Goal: Transaction & Acquisition: Purchase product/service

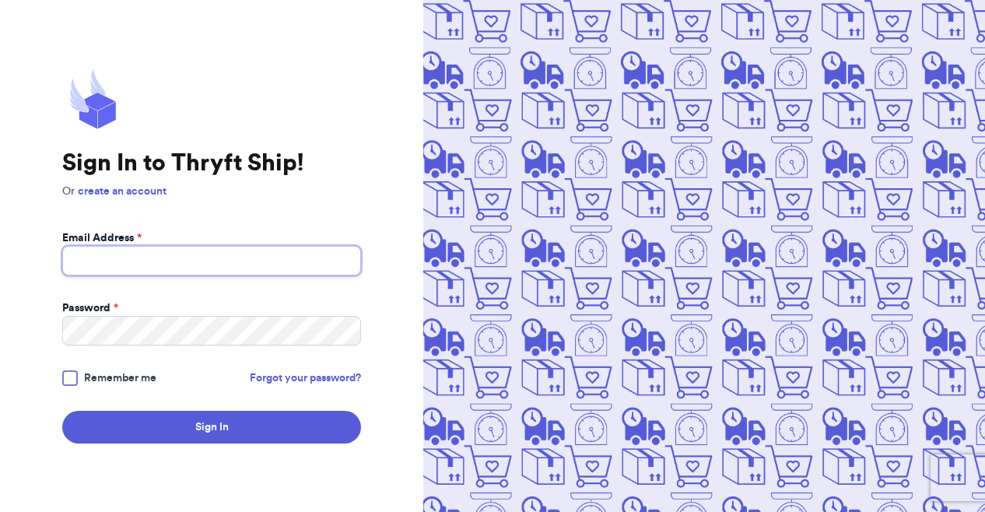
click at [210, 265] on input "Email Address *" at bounding box center [211, 261] width 299 height 30
click at [209, 265] on input "[EMAIL_ADDRESS][DOMAIN_NAME]" at bounding box center [211, 261] width 299 height 30
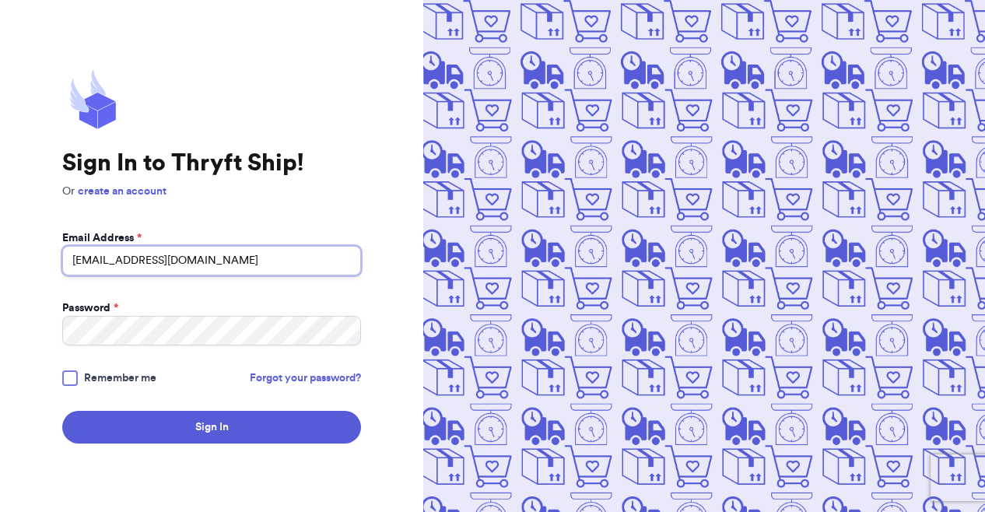
type input "[EMAIL_ADDRESS][DOMAIN_NAME]"
click at [62, 411] on button "Sign In" at bounding box center [211, 427] width 299 height 33
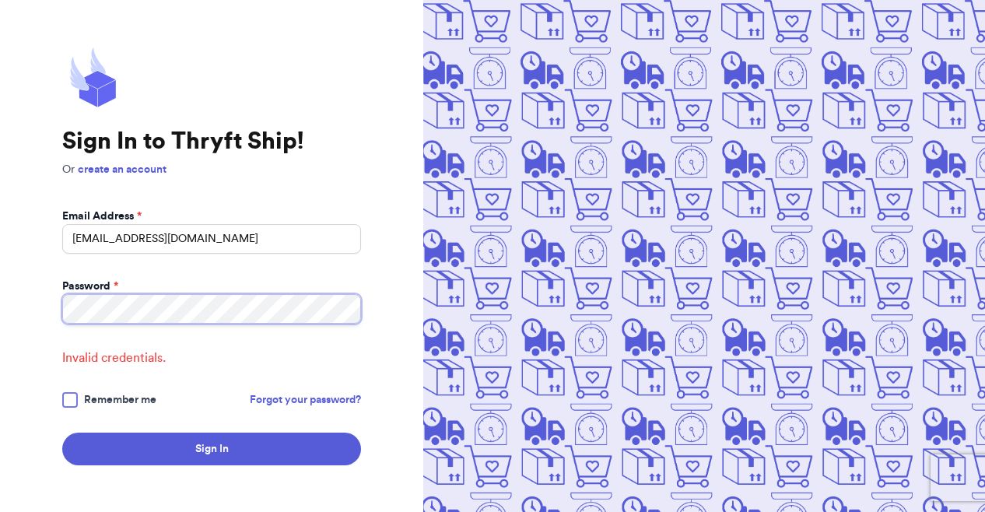
click at [62, 433] on button "Sign In" at bounding box center [211, 449] width 299 height 33
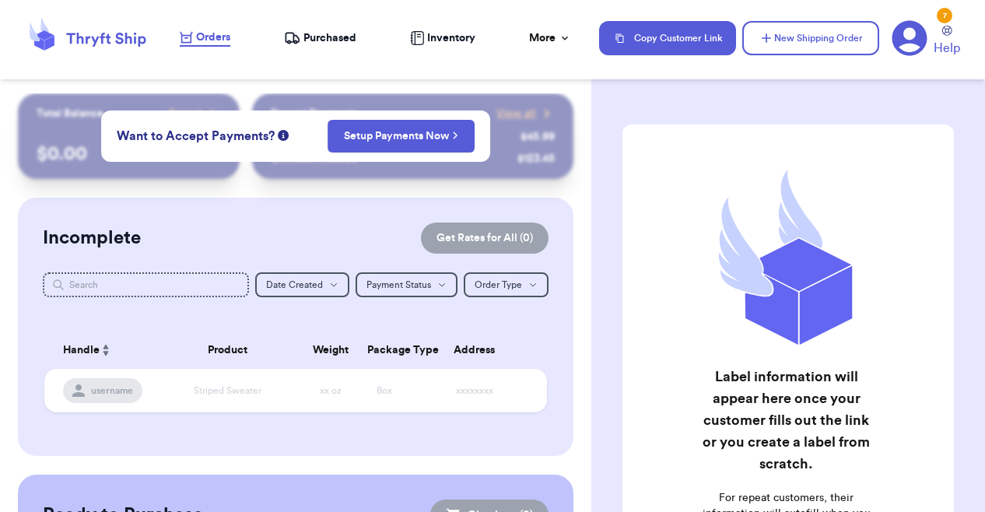
click at [268, 207] on div "Incomplete Get Rates for All ( 0 ) Get Rates for All ( 0 ) Date Created Date Cr…" at bounding box center [296, 327] width 556 height 258
click at [167, 314] on div "Incomplete Get Rates for All ( 0 ) Get Rates for All ( 0 ) Date Created Date Cr…" at bounding box center [296, 327] width 556 height 258
click at [808, 47] on button "New Shipping Order" at bounding box center [810, 38] width 137 height 34
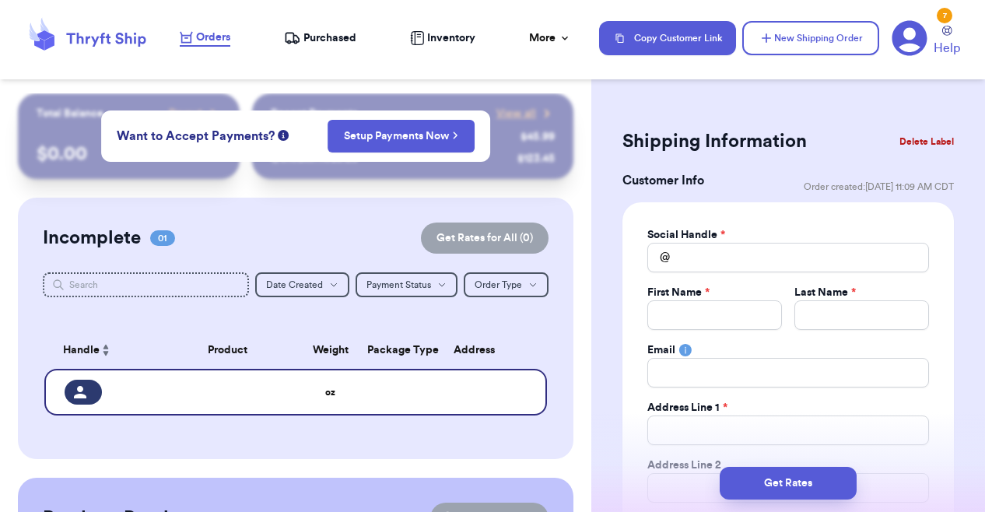
click at [787, 239] on div "Social Handle *" at bounding box center [788, 235] width 282 height 16
drag, startPoint x: 789, startPoint y: 261, endPoint x: 790, endPoint y: 253, distance: 7.8
click at [790, 254] on input "Total Amount Paid" at bounding box center [788, 258] width 282 height 30
type input "r"
type input "re"
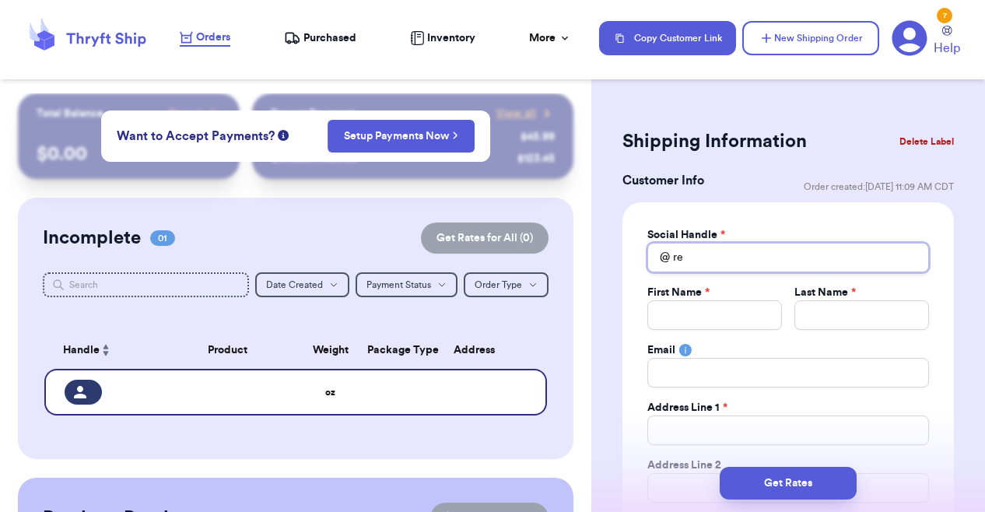
type input "ref"
type input "refj"
type input "refje"
type input "refjea"
type input "refjean"
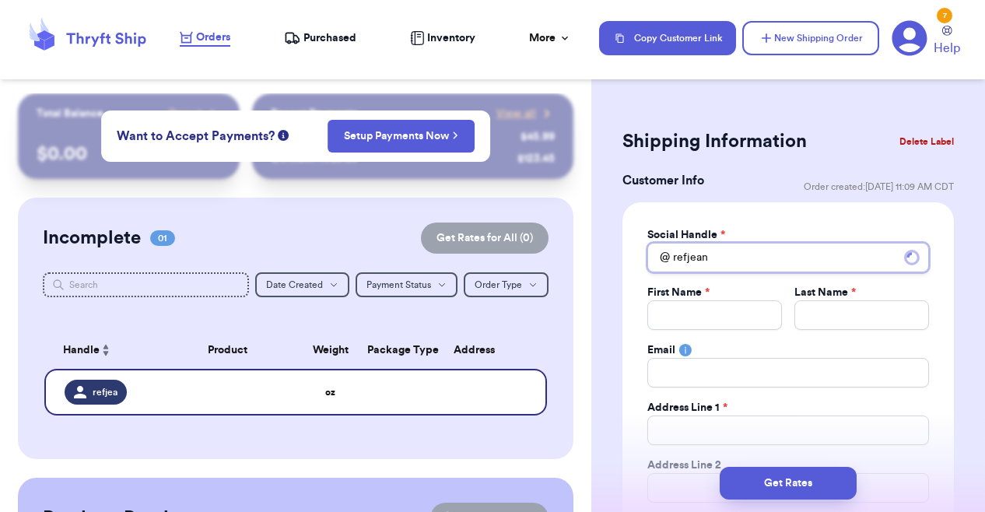
type input "refjeans"
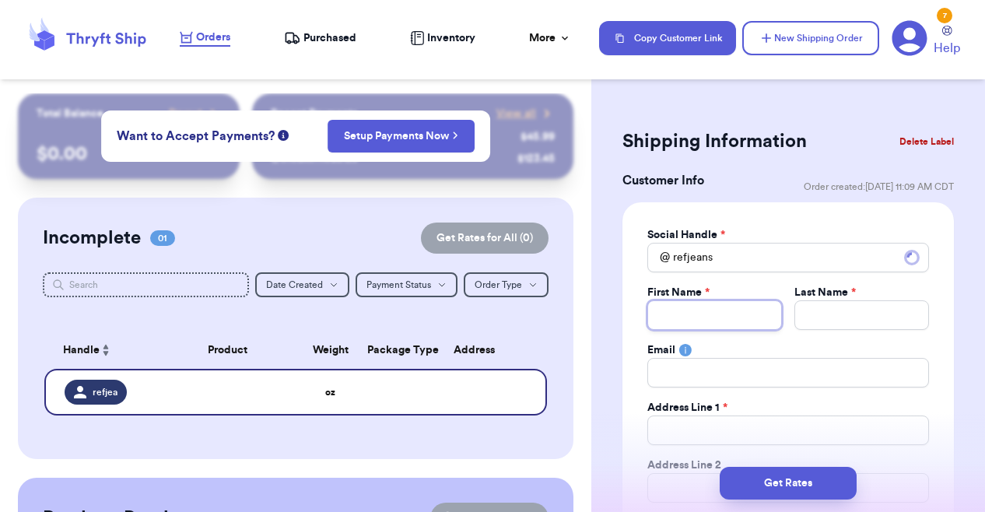
type input "A"
type input "Al"
type input "Aly"
type input "Alys"
type input "Alyss"
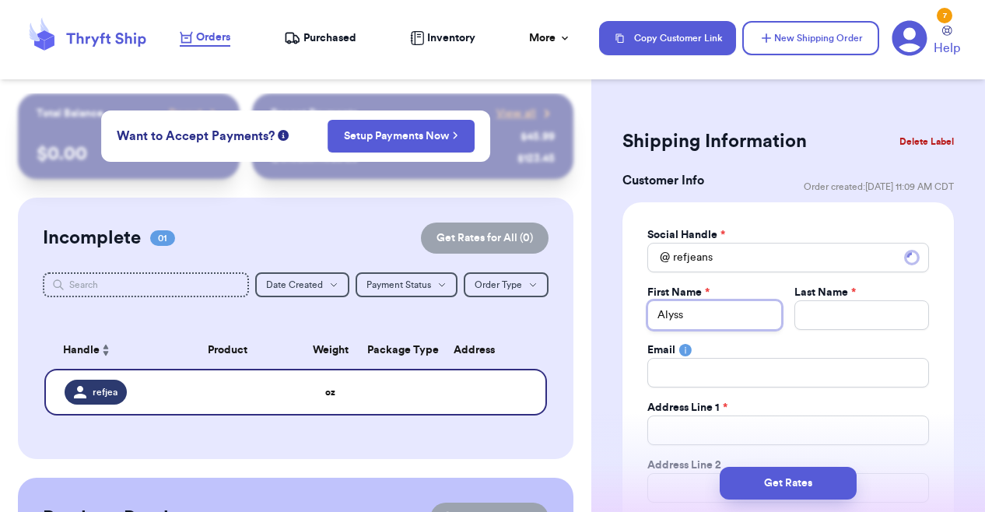
type input "Alyssa"
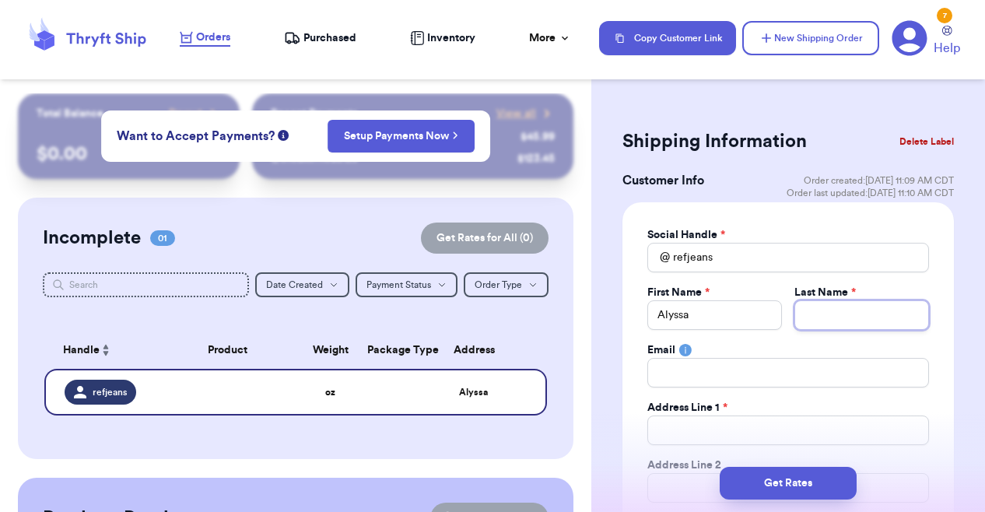
type input "R"
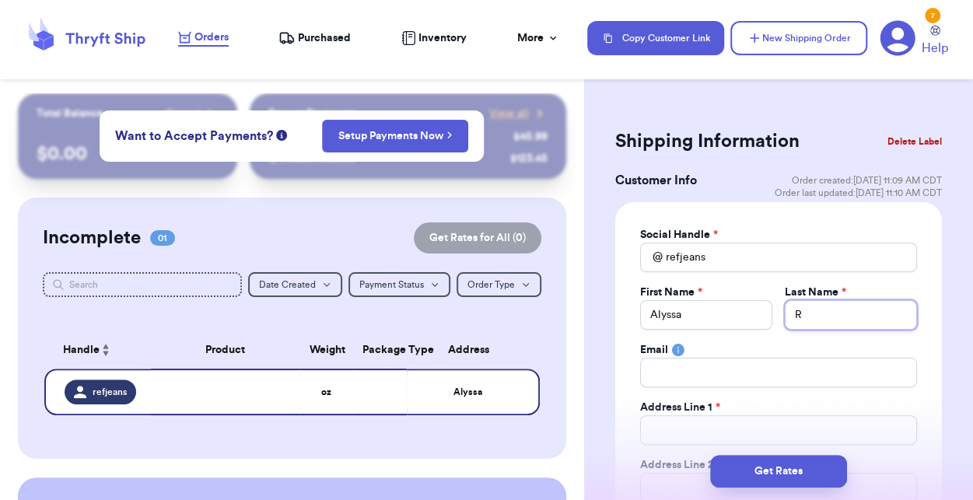
type input "Re"
type input "Ren"
type input "Rent"
type input "Rentu"
type input "Rentuz"
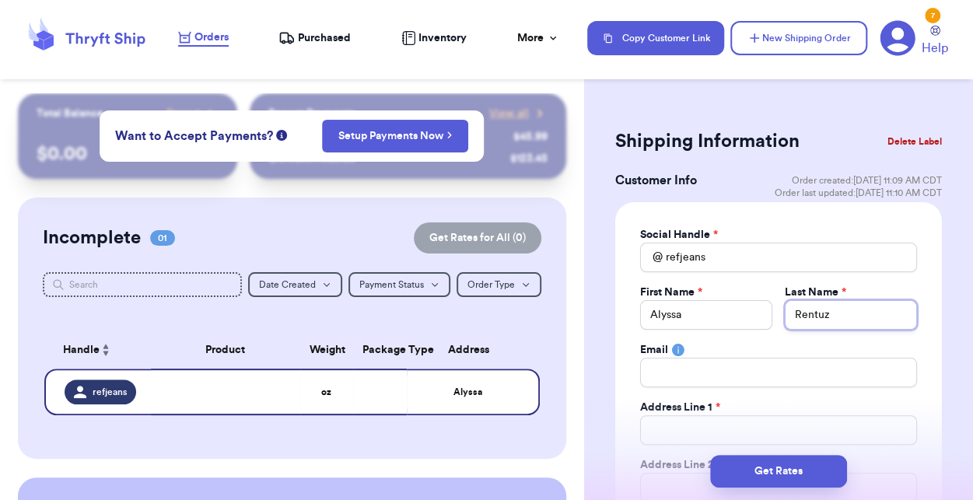
type input "Rentuza"
click at [850, 314] on input "Rentuza" at bounding box center [851, 315] width 132 height 30
click at [850, 313] on input "Rentuza" at bounding box center [851, 315] width 132 height 30
type input "S"
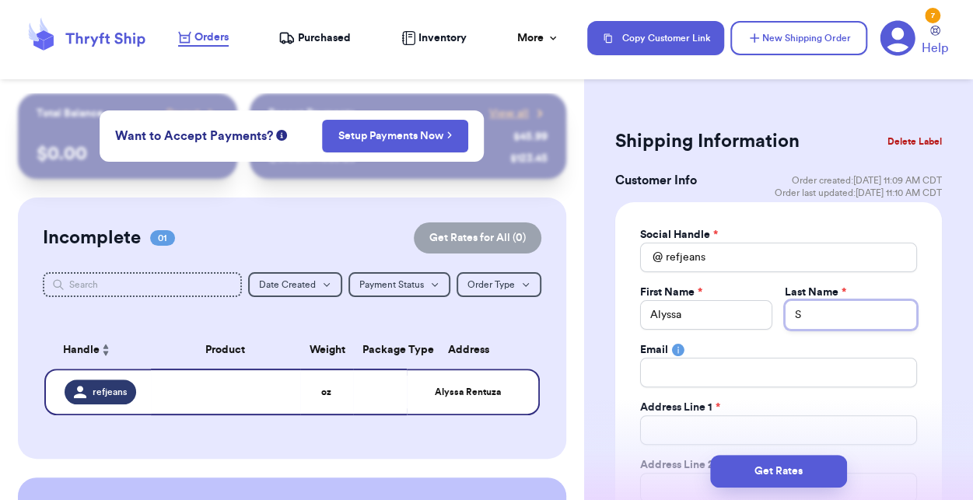
type input "So"
type input "Sou"
type input "Sout"
type input "South"
type input "Southa"
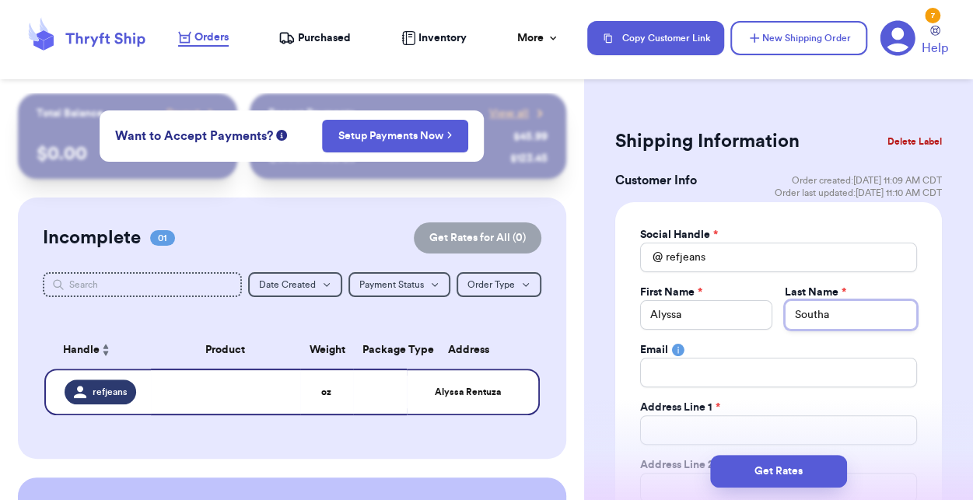
type input "Southar"
type input "[PERSON_NAME]"
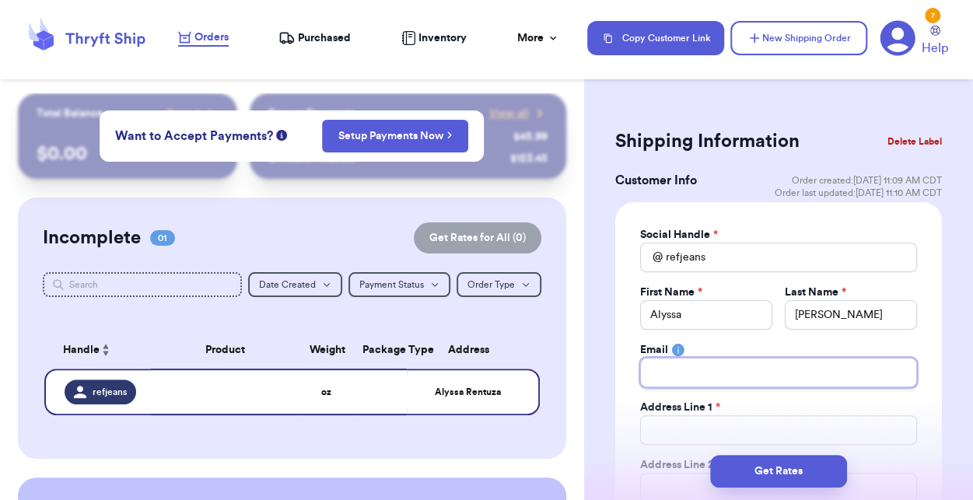
click at [789, 374] on input "Total Amount Paid" at bounding box center [778, 373] width 277 height 30
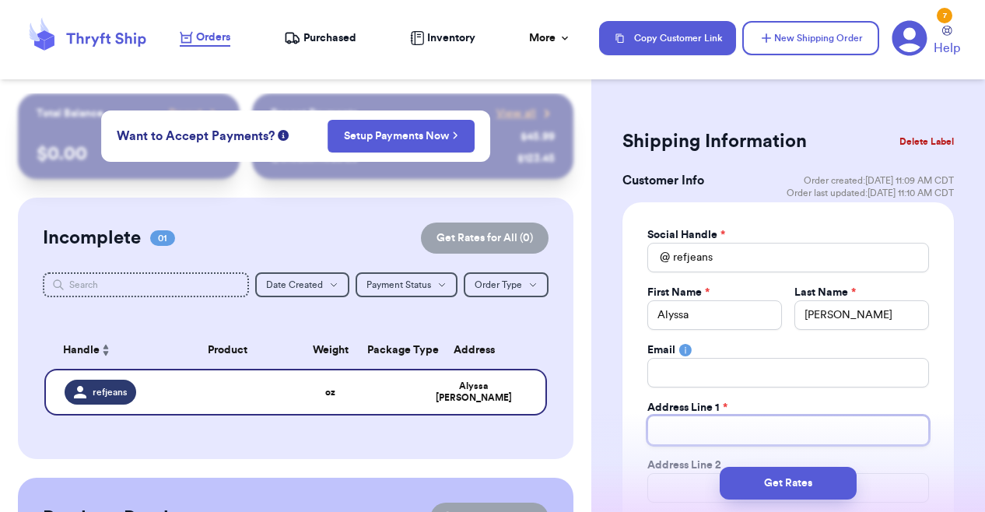
click at [680, 438] on input "Total Amount Paid" at bounding box center [788, 431] width 282 height 30
type input "1"
type input "14"
type input "142"
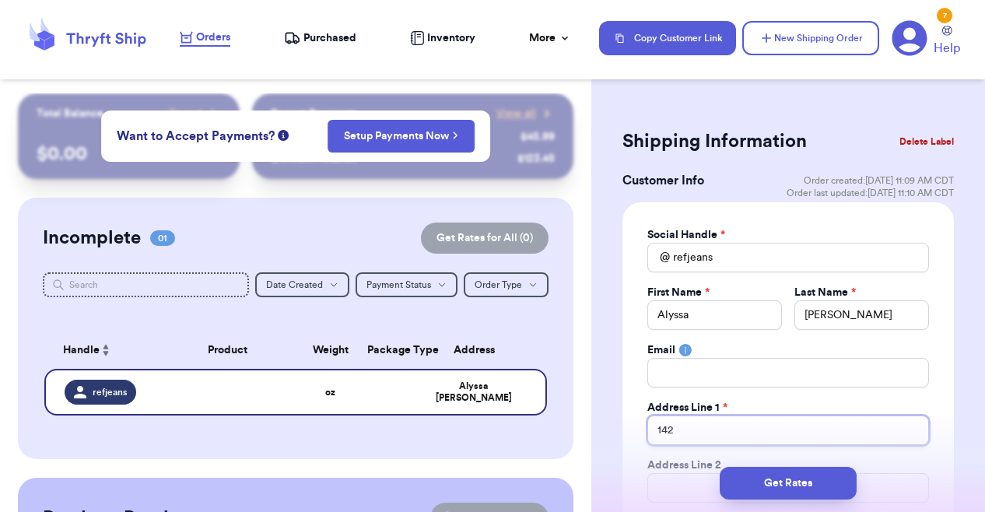
type input "142 P"
type input "142 Pa"
type input "142 Par"
type input "142 Para"
type input "142 Parad"
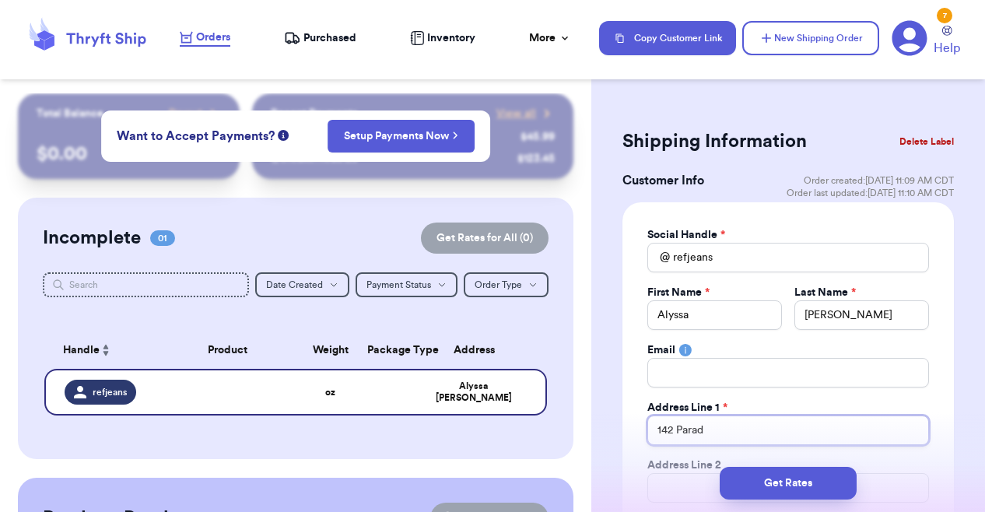
type input "142 Paradi"
type input "142 [PERSON_NAME]"
type input "142 Paradise"
type input "142 Paradise D"
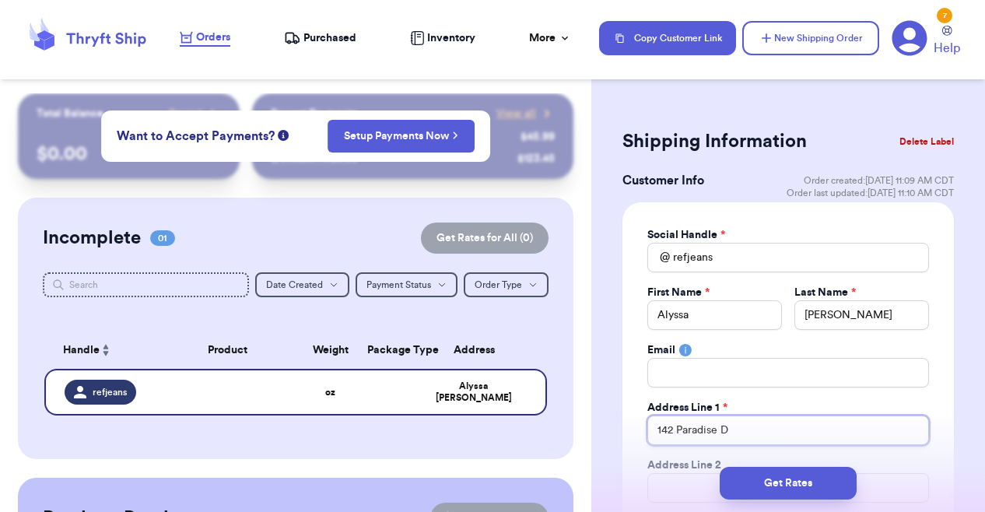
type input "[STREET_ADDRESS]"
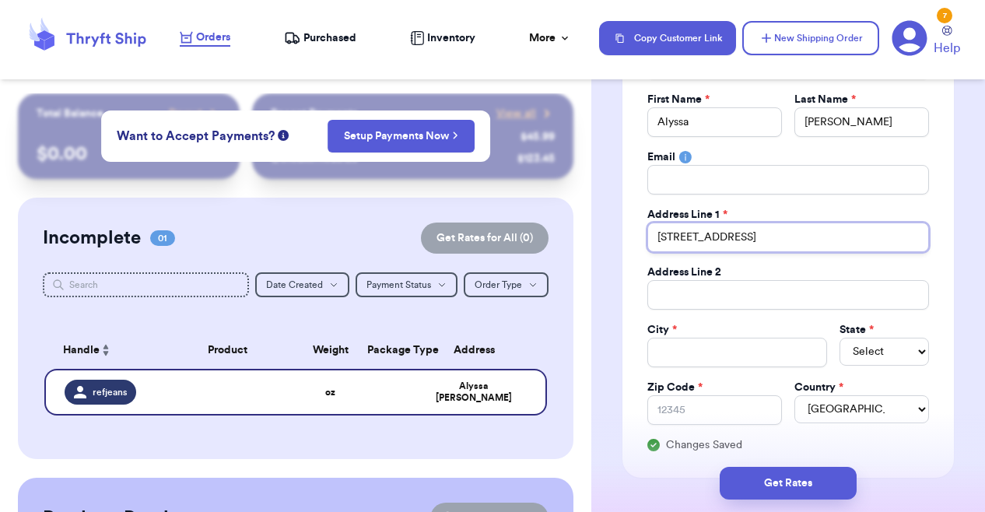
scroll to position [193, 0]
type input "[STREET_ADDRESS]"
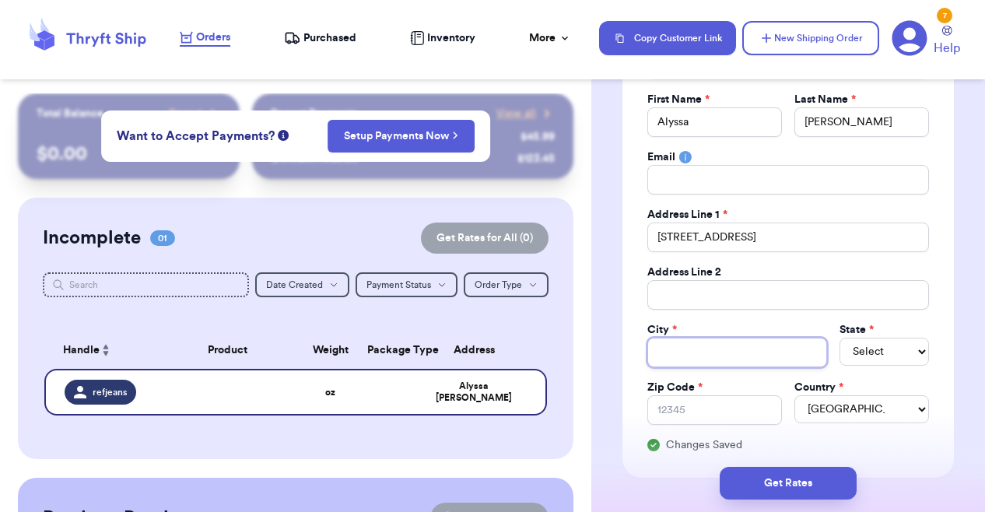
click at [731, 356] on input "Total Amount Paid" at bounding box center [737, 353] width 180 height 30
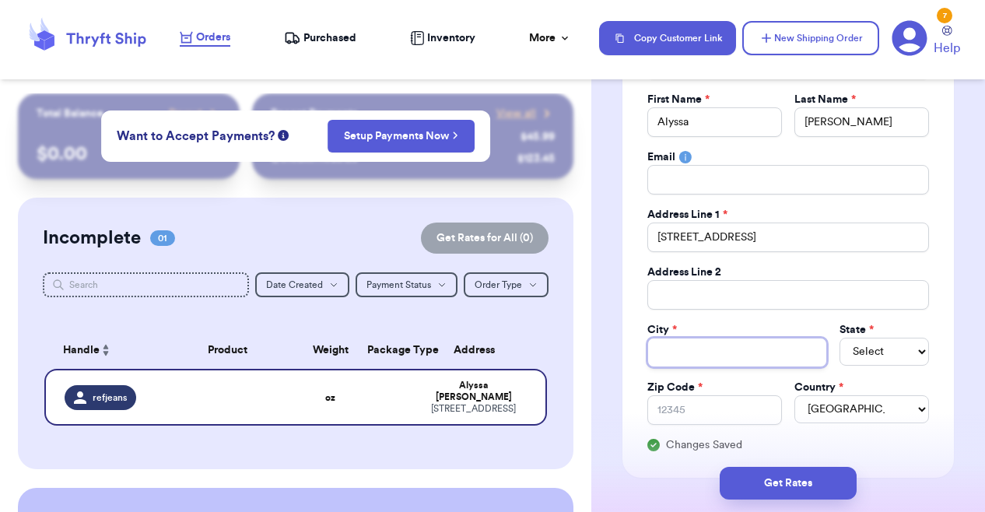
type input "H"
type input "He"
type input "Hen"
type input "Hend"
type input "Hende"
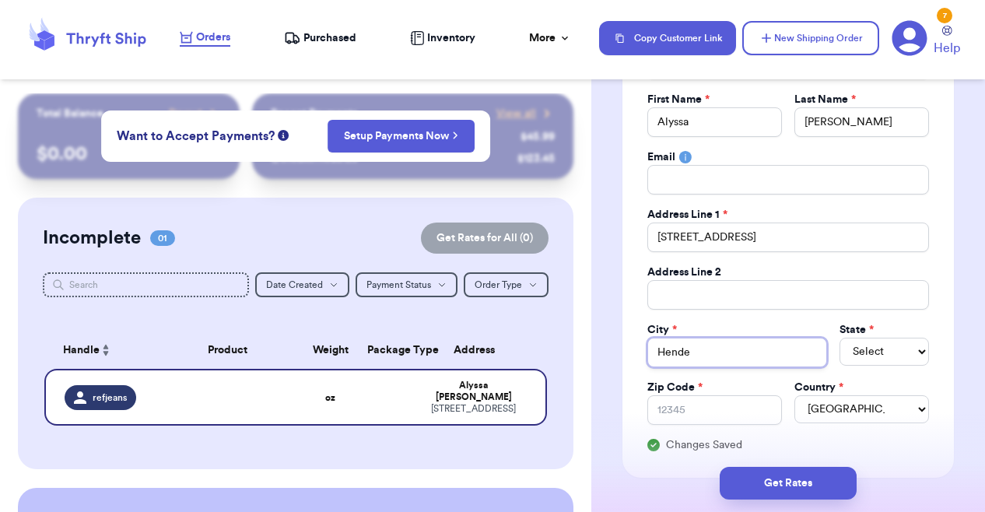
type input "Hender"
type input "[PERSON_NAME]"
type input "Henderso"
type input "[PERSON_NAME]"
type input "Hendersonv"
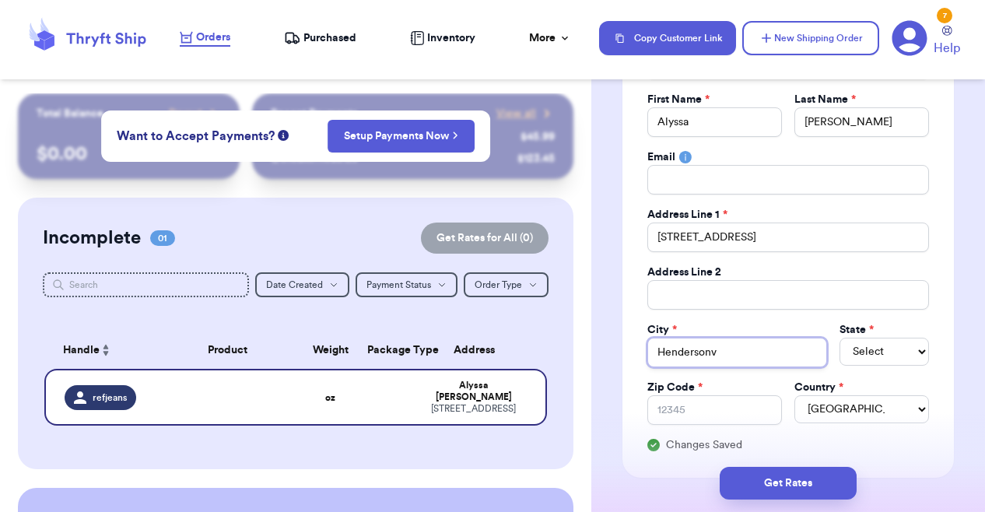
type input "Hendersonvi"
type input "Hendersonvil"
type input "Hendersonvill"
type input "[GEOGRAPHIC_DATA]"
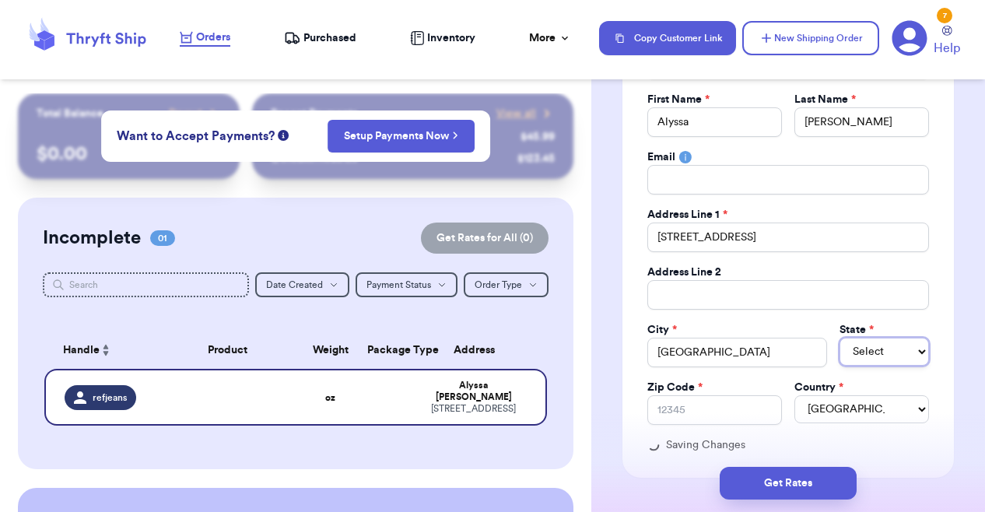
select select "TN"
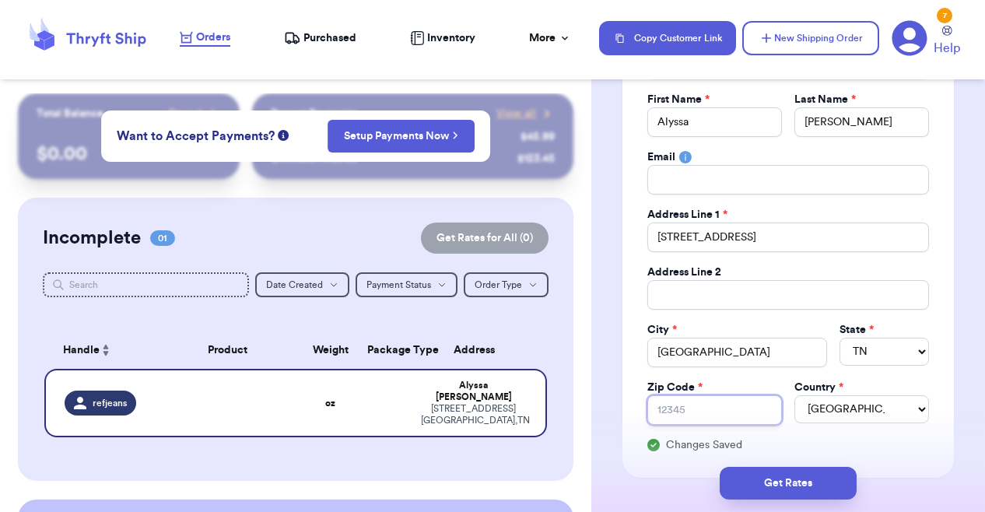
click at [721, 395] on input "Zip Code *" at bounding box center [714, 410] width 135 height 30
type input "3"
type input "37"
type input "370"
type input "3707"
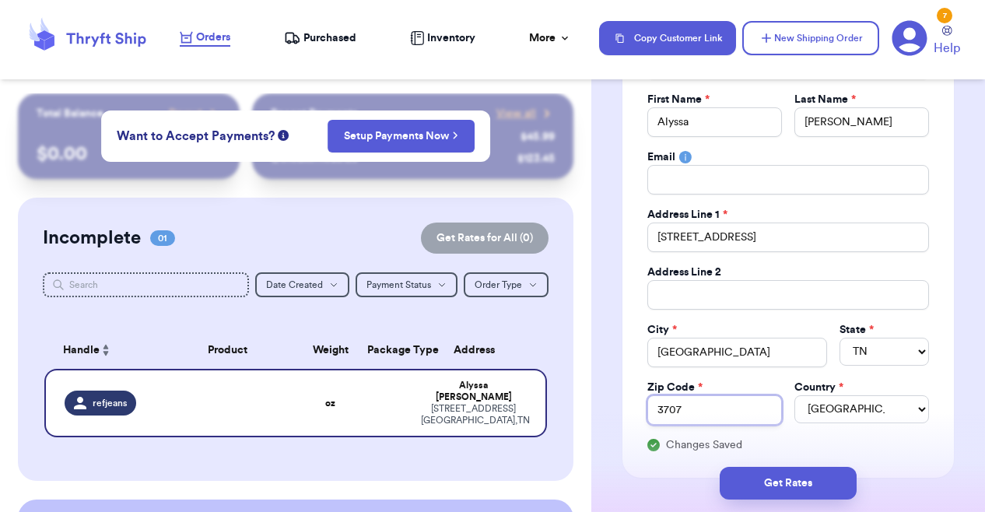
type input "37075"
click at [877, 432] on div "Social Handle * @ refjeans First Name * [PERSON_NAME] Last Name * [PERSON_NAME]…" at bounding box center [788, 243] width 282 height 419
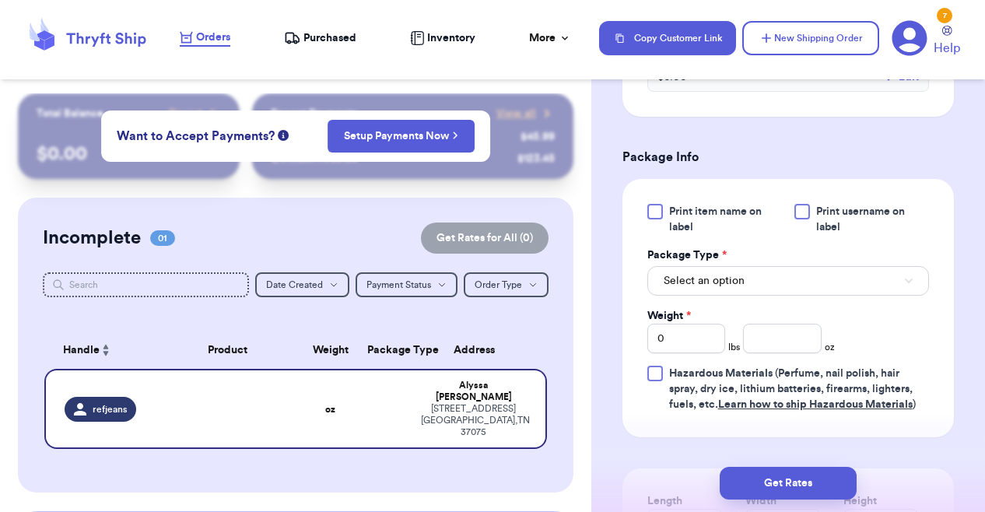
scroll to position [893, 0]
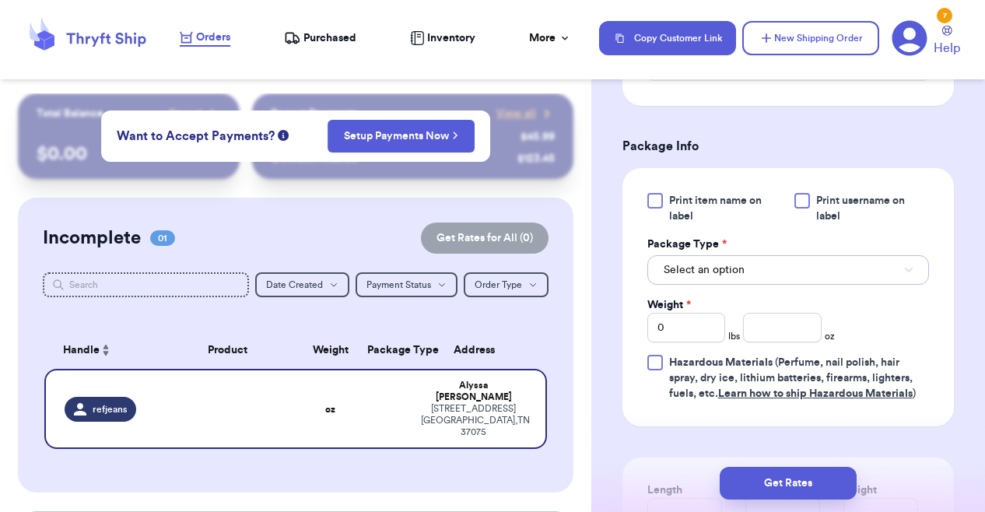
click at [786, 255] on button "Select an option" at bounding box center [788, 270] width 282 height 30
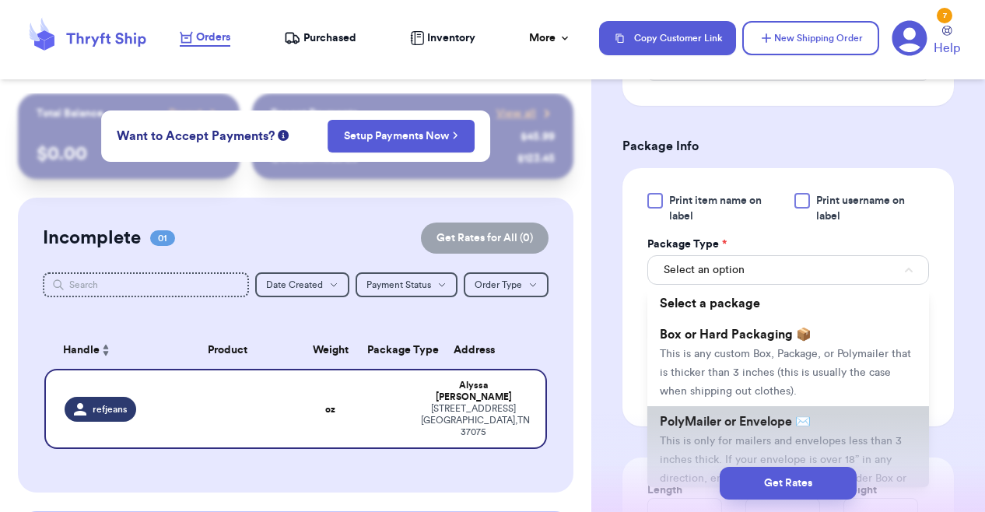
click at [831, 423] on li "PolyMailer or Envelope ✉️ This is only for mailers and envelopes less than 3 in…" at bounding box center [788, 459] width 282 height 106
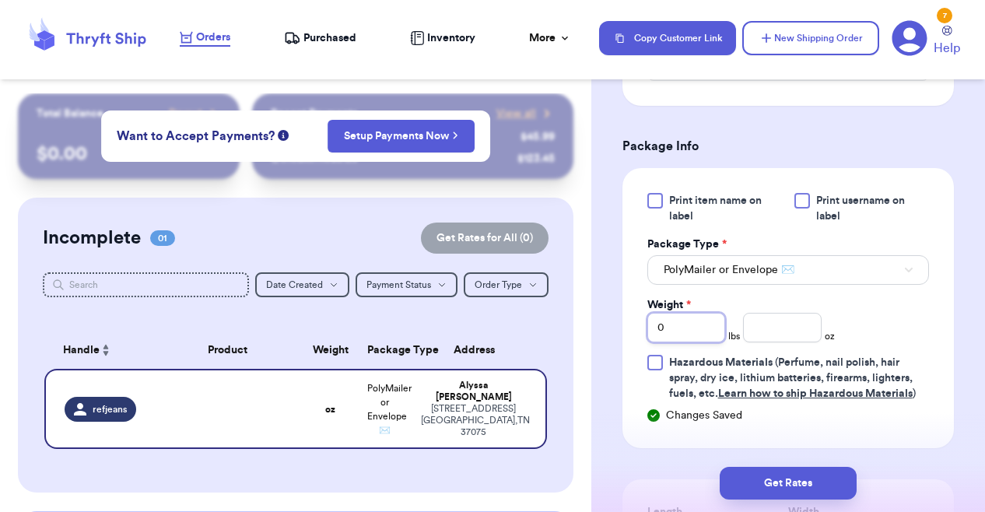
drag, startPoint x: 667, startPoint y: 310, endPoint x: 655, endPoint y: 312, distance: 11.8
click at [655, 313] on input "0" at bounding box center [686, 328] width 79 height 30
type input "1"
click at [870, 305] on div "Print item name on label Print username on label Package Type * PolyMailer or E…" at bounding box center [788, 297] width 282 height 209
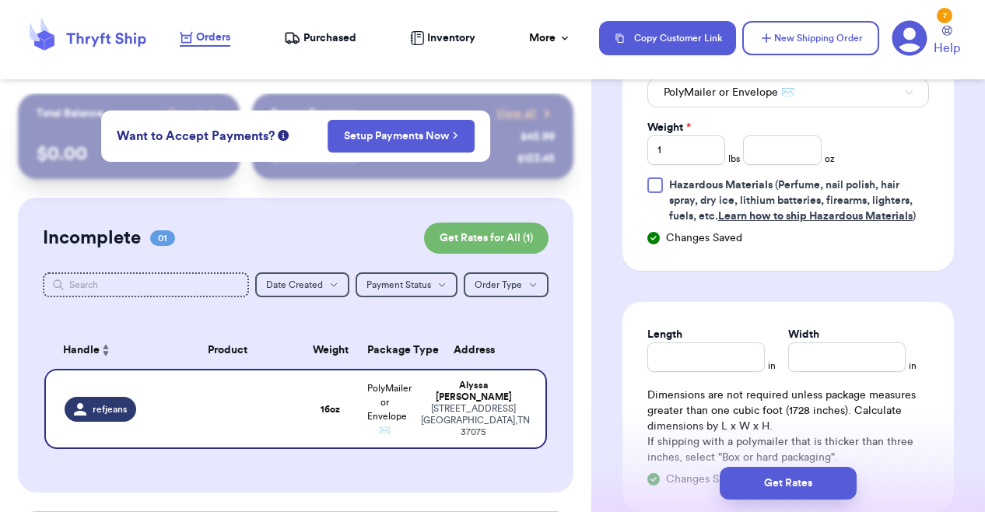
scroll to position [1127, 0]
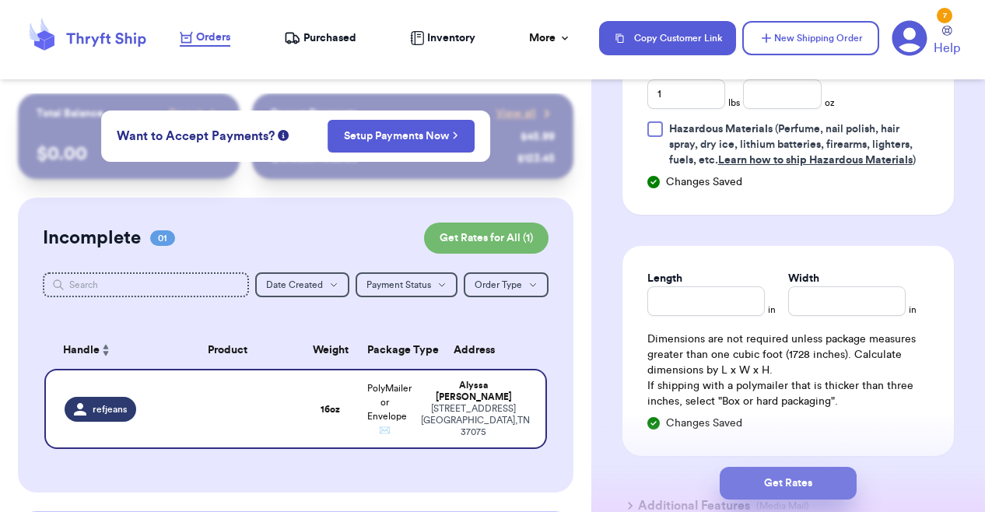
click at [799, 485] on button "Get Rates" at bounding box center [788, 483] width 137 height 33
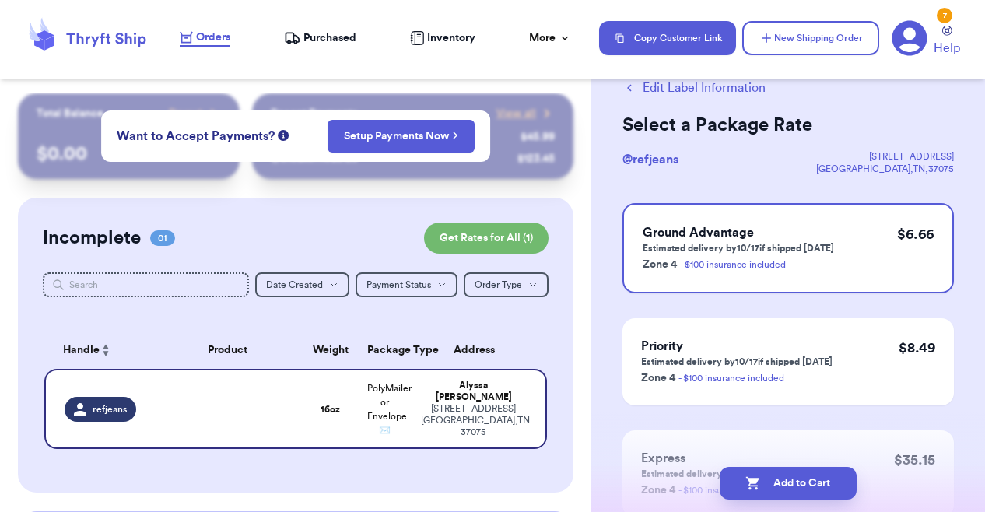
scroll to position [78, 0]
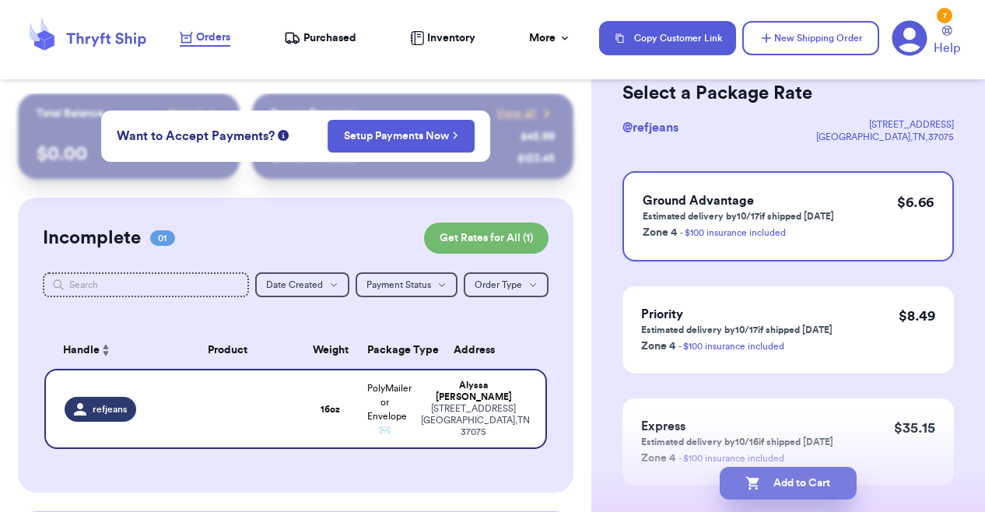
click at [791, 480] on button "Add to Cart" at bounding box center [788, 483] width 137 height 33
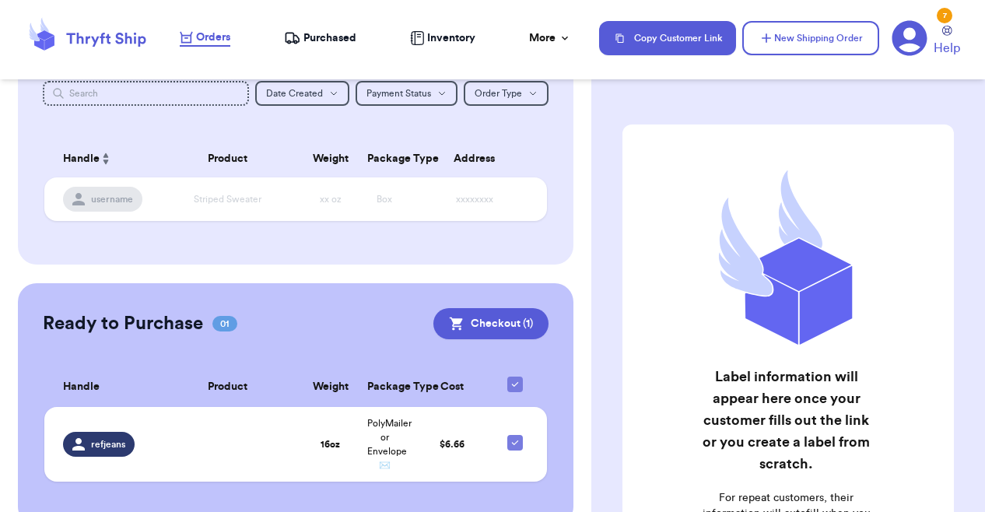
scroll to position [223, 0]
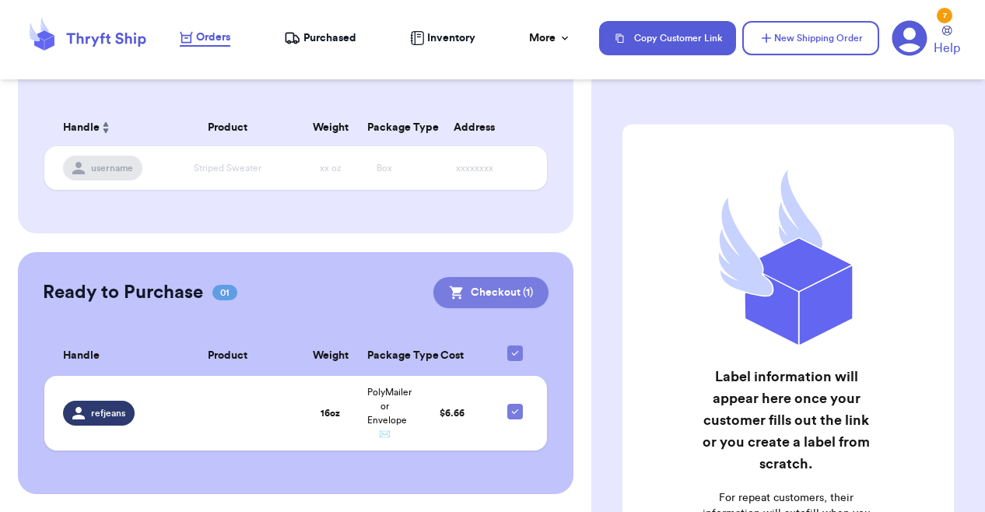
click at [500, 294] on button "Checkout ( 1 )" at bounding box center [490, 292] width 115 height 31
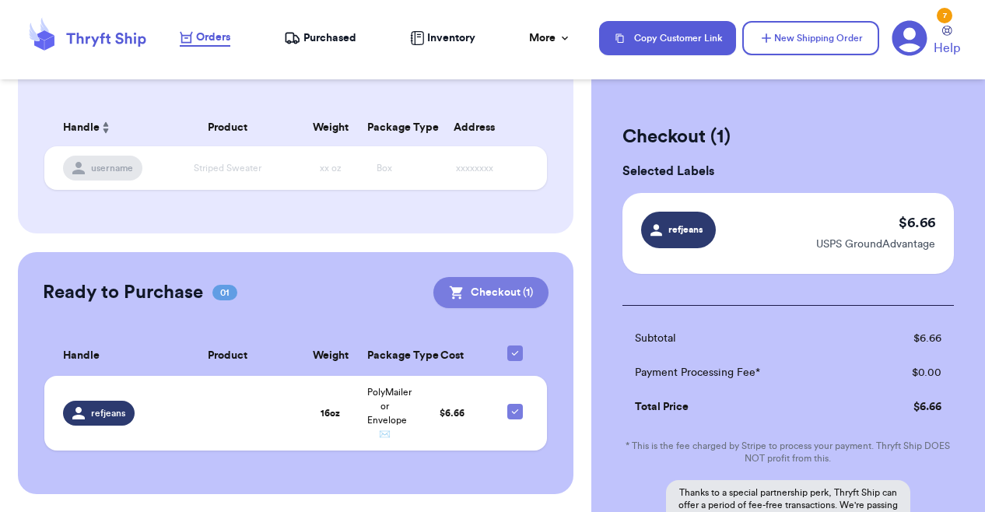
click at [512, 295] on button "Checkout ( 1 )" at bounding box center [490, 292] width 115 height 31
click at [493, 296] on button "Checkout ( 1 )" at bounding box center [490, 292] width 115 height 31
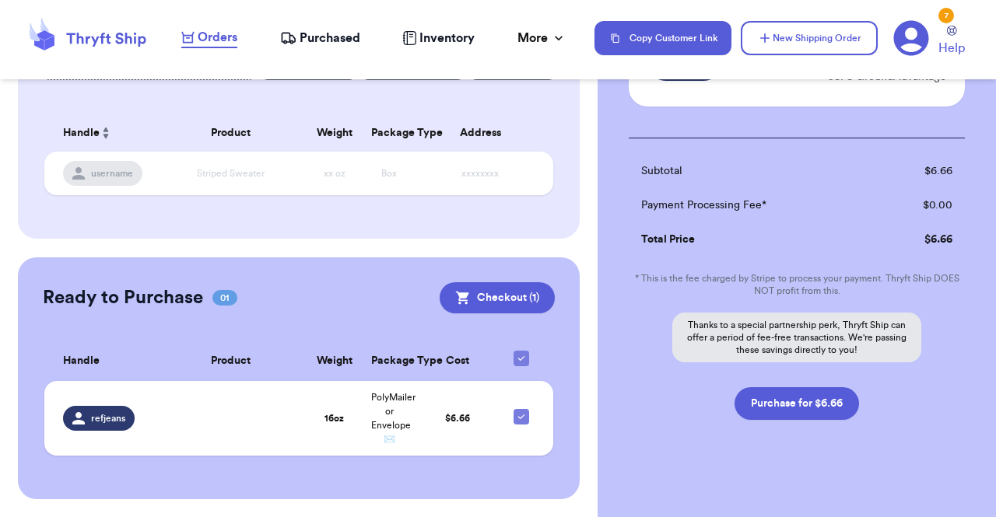
scroll to position [177, 0]
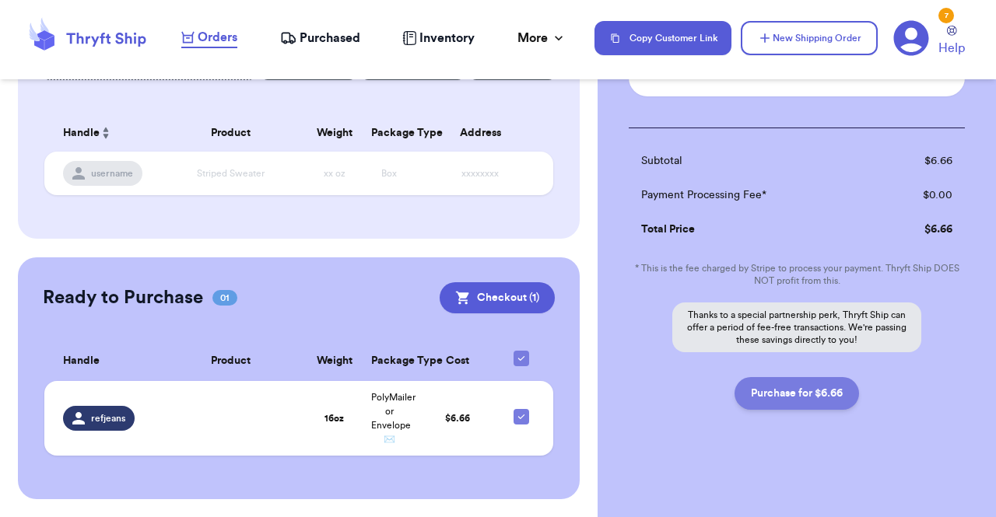
click at [807, 391] on button "Purchase for $6.66" at bounding box center [797, 393] width 125 height 33
checkbox input "false"
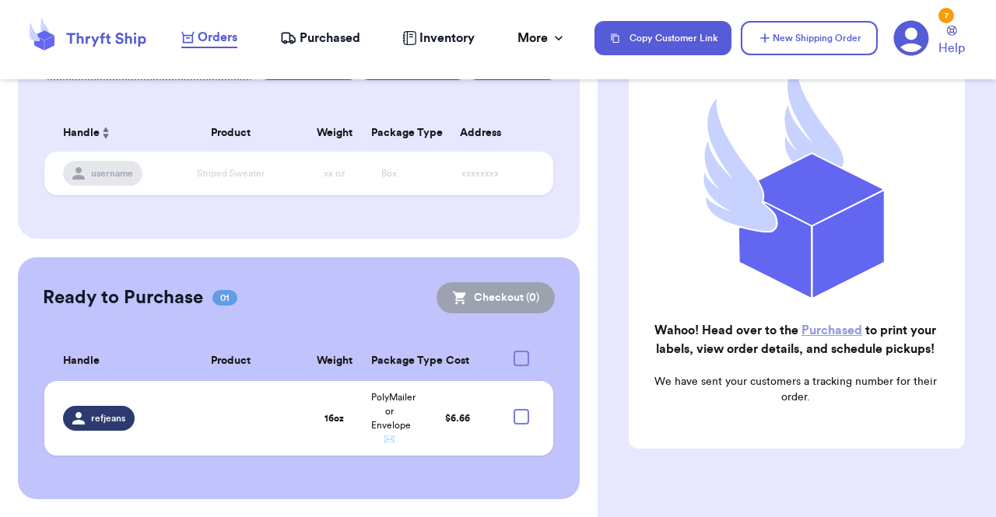
checkbox input "true"
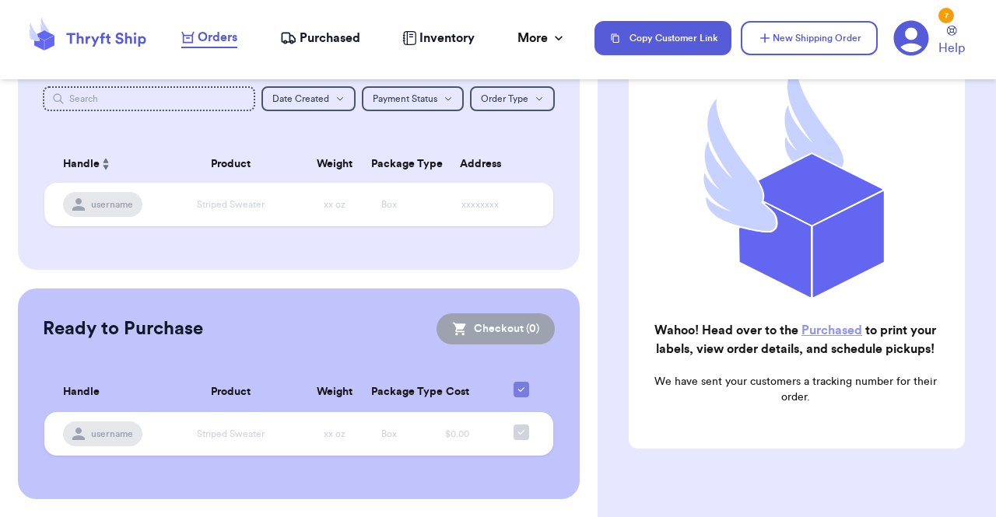
click at [840, 324] on link "Purchased" at bounding box center [831, 330] width 61 height 12
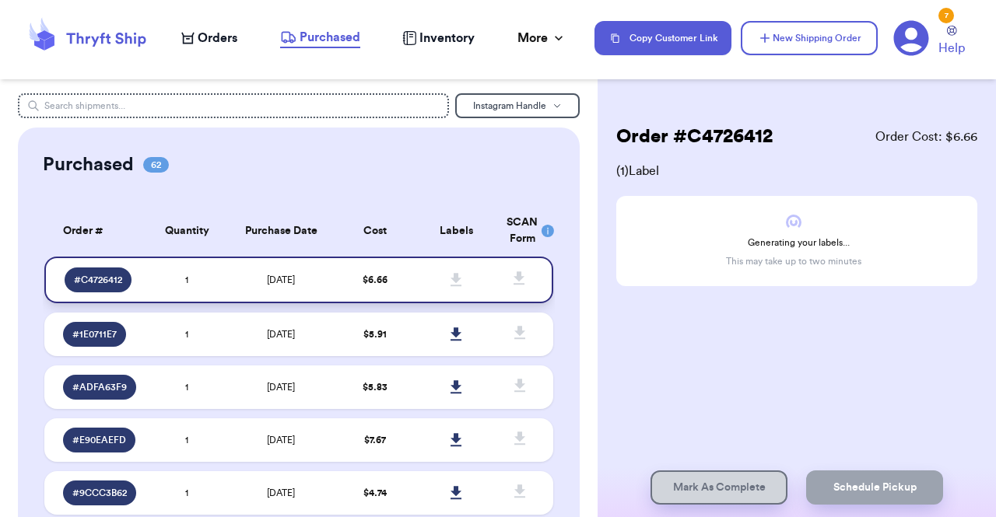
click at [125, 281] on div "# C4726412" at bounding box center [98, 280] width 67 height 25
click at [304, 168] on div "Purchased 62" at bounding box center [299, 165] width 512 height 25
click at [235, 284] on td "[DATE]" at bounding box center [280, 280] width 107 height 47
click at [398, 154] on div "Purchased 62" at bounding box center [299, 165] width 512 height 25
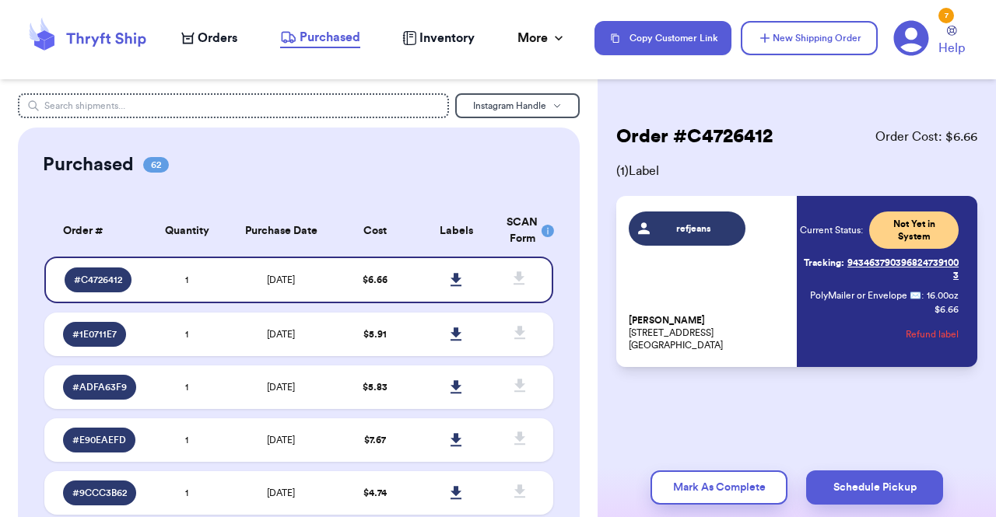
click at [896, 259] on link "Tracking: 9434637903968247391003" at bounding box center [879, 269] width 159 height 37
